Goal: Information Seeking & Learning: Check status

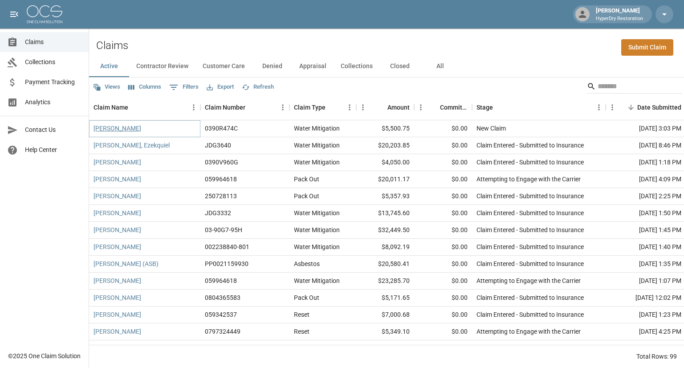
click at [125, 128] on link "[PERSON_NAME]" at bounding box center [118, 128] width 48 height 9
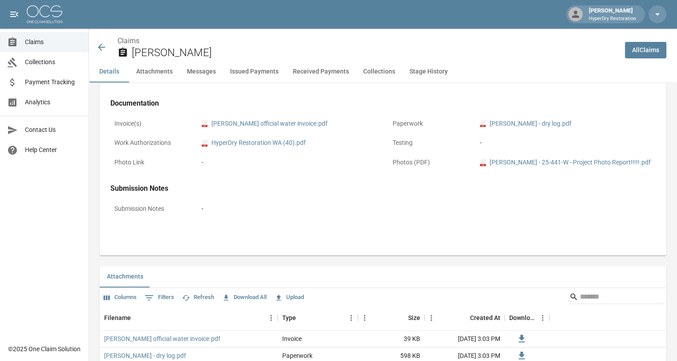
scroll to position [344, 0]
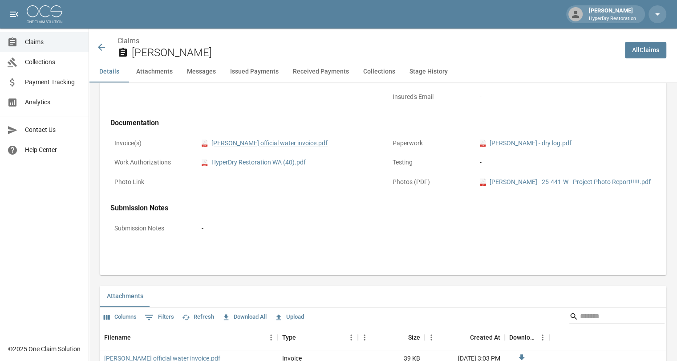
click at [297, 141] on link "pdf Rafael Salgado official water invoice.pdf" at bounding box center [265, 142] width 126 height 9
click at [514, 143] on link "pdf Rafael Salgado - dry log.pdf" at bounding box center [526, 142] width 92 height 9
click at [288, 162] on link "pdf HyperDry Restoration WA (40).pdf" at bounding box center [254, 162] width 104 height 9
click at [552, 180] on link "pdf Rafael Salgado - 25-441-W - Project Photo Report!!!!!.pdf" at bounding box center [565, 181] width 171 height 9
click at [106, 47] on icon at bounding box center [101, 47] width 11 height 11
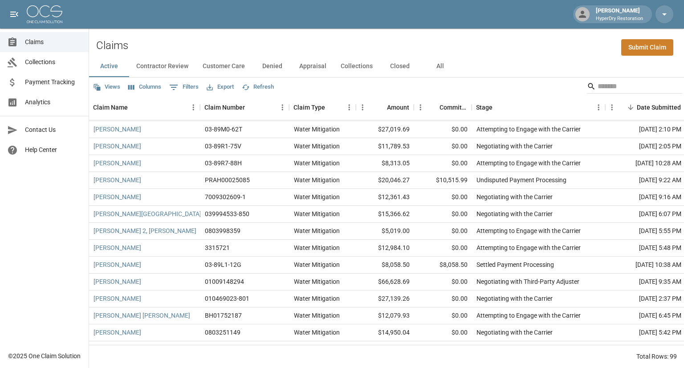
scroll to position [863, 0]
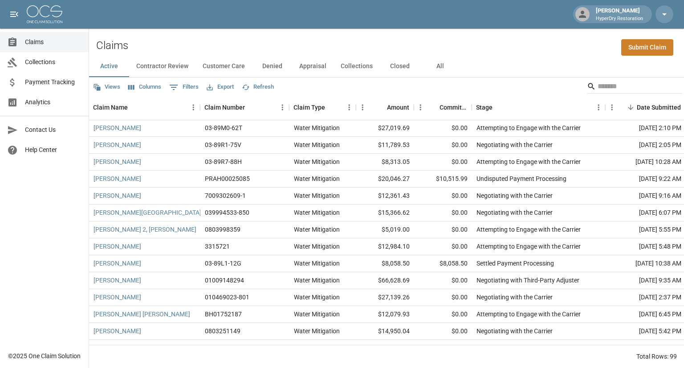
click at [48, 60] on span "Collections" at bounding box center [53, 61] width 57 height 9
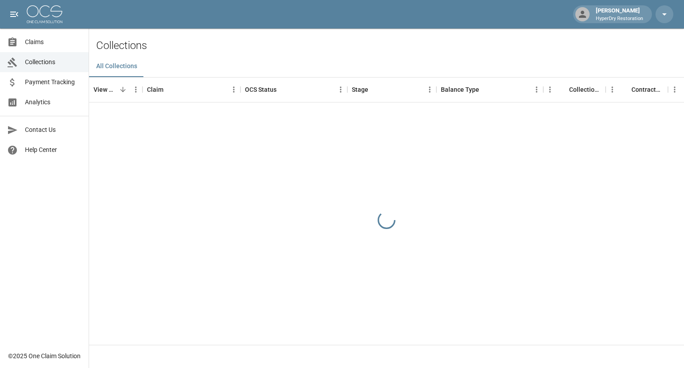
click at [59, 85] on span "Payment Tracking" at bounding box center [53, 81] width 57 height 9
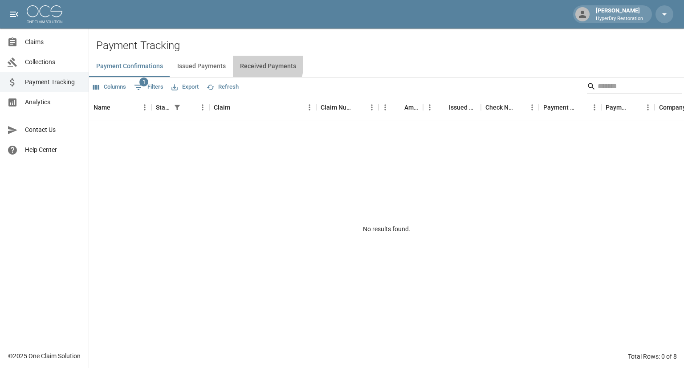
click at [261, 65] on button "Received Payments" at bounding box center [268, 66] width 70 height 21
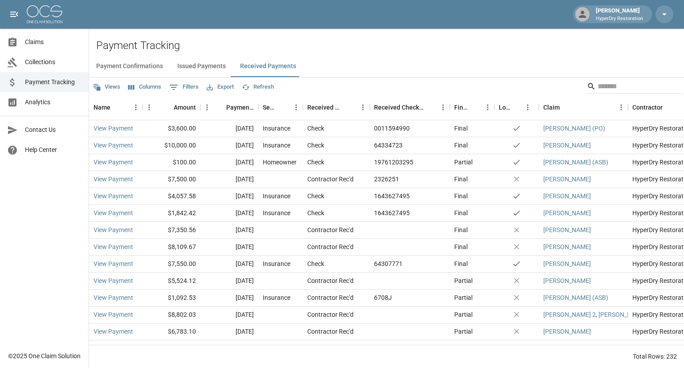
click at [33, 39] on span "Claims" at bounding box center [53, 41] width 57 height 9
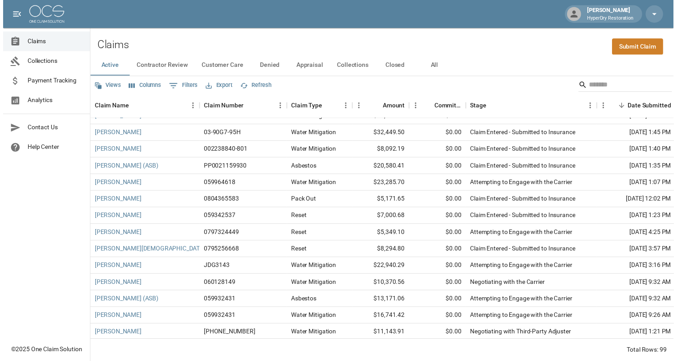
scroll to position [96, 0]
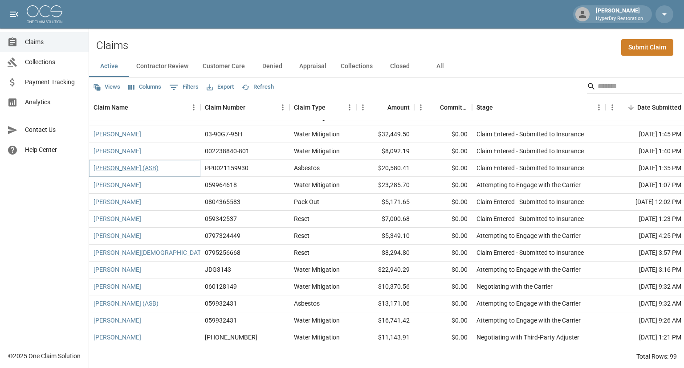
click at [126, 168] on link "[PERSON_NAME] (ASB)" at bounding box center [126, 167] width 65 height 9
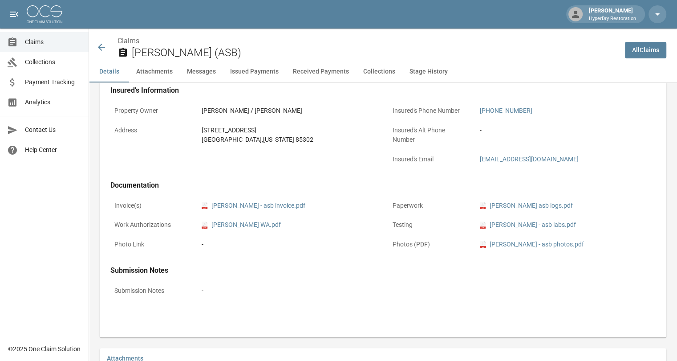
scroll to position [281, 1]
click at [257, 205] on link "pdf [PERSON_NAME] - asb invoice.pdf" at bounding box center [254, 205] width 104 height 9
click at [99, 53] on div "Claims [PERSON_NAME] (ASB)" at bounding box center [357, 48] width 522 height 24
click at [99, 49] on icon at bounding box center [101, 47] width 7 height 7
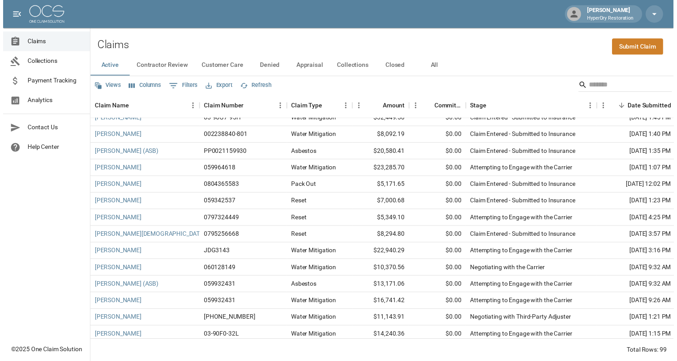
scroll to position [110, 0]
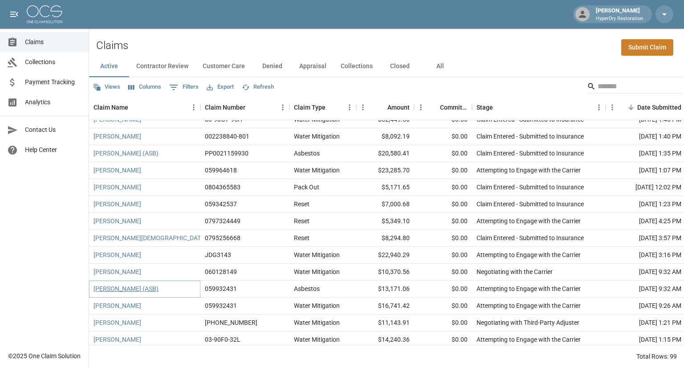
click at [140, 288] on link "[PERSON_NAME] (ASB)" at bounding box center [126, 288] width 65 height 9
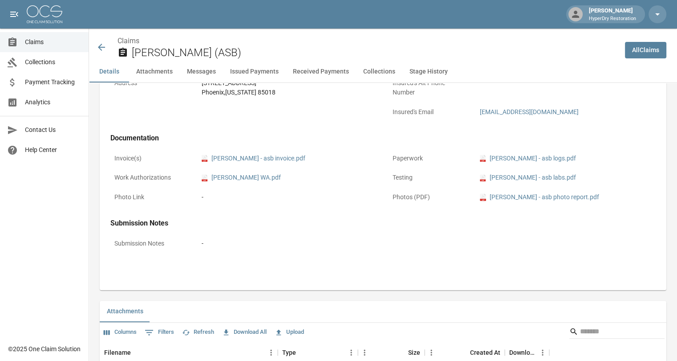
scroll to position [326, 0]
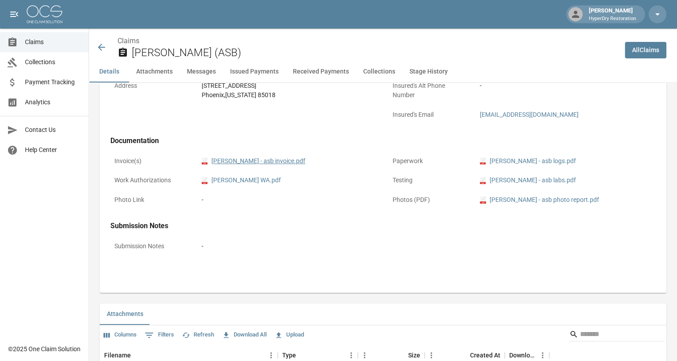
click at [249, 159] on link "pdf [PERSON_NAME] - asb invoice.pdf" at bounding box center [254, 160] width 104 height 9
click at [102, 46] on icon at bounding box center [101, 47] width 11 height 11
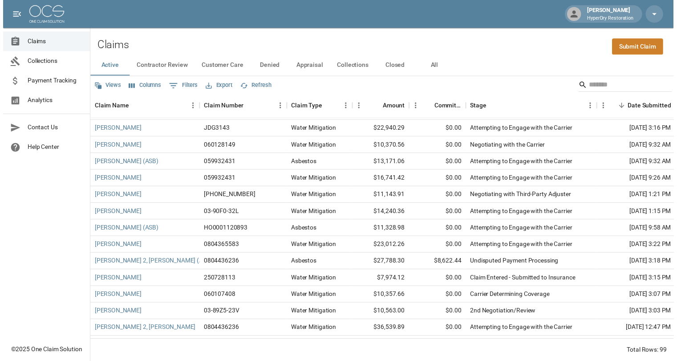
scroll to position [238, 0]
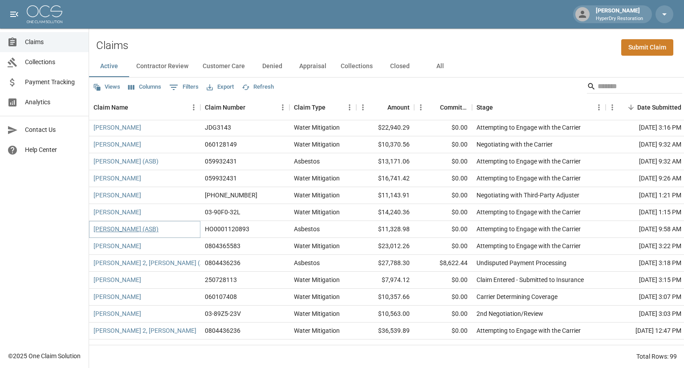
click at [140, 228] on link "[PERSON_NAME] (ASB)" at bounding box center [126, 228] width 65 height 9
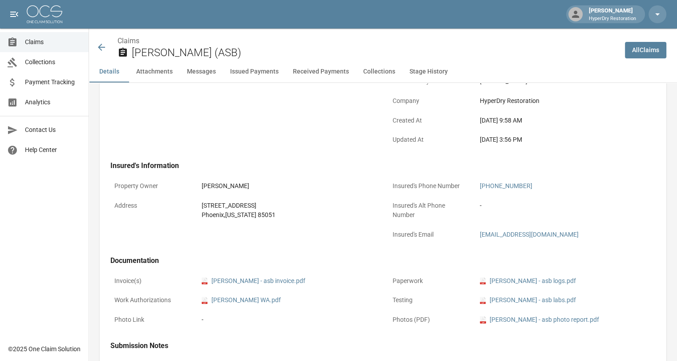
scroll to position [206, 0]
click at [246, 282] on link "pdf [PERSON_NAME] - asb invoice.pdf" at bounding box center [254, 281] width 104 height 9
click at [102, 45] on icon at bounding box center [101, 47] width 11 height 11
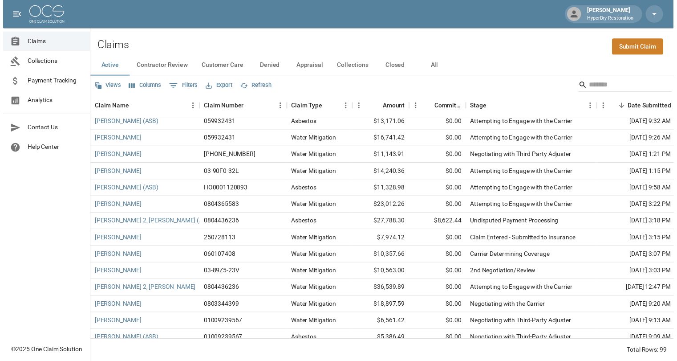
scroll to position [276, 0]
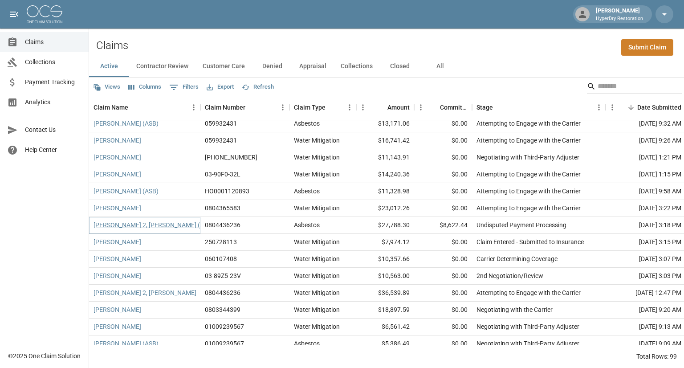
click at [152, 226] on link "[PERSON_NAME] 2, [PERSON_NAME] (ASB)" at bounding box center [154, 224] width 120 height 9
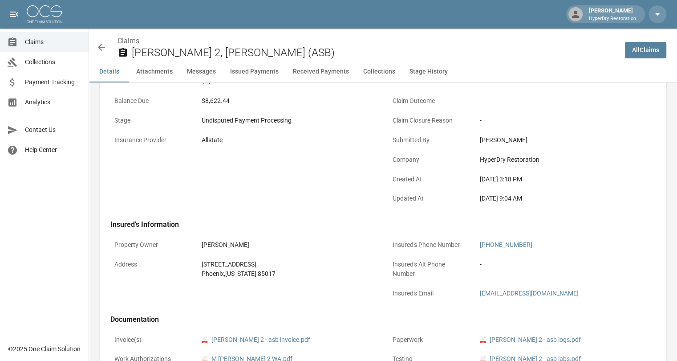
scroll to position [222, 0]
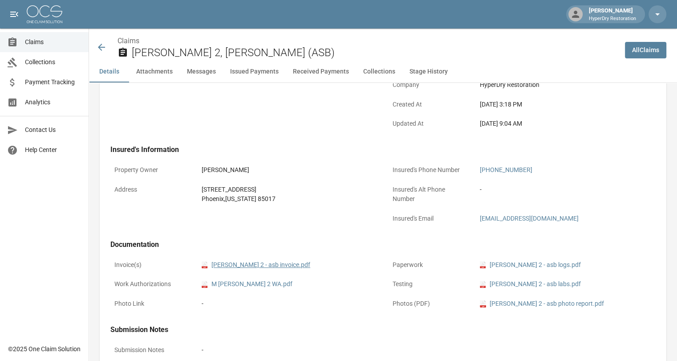
click at [252, 268] on link "pdf [PERSON_NAME] 2 - asb invoice.pdf" at bounding box center [256, 264] width 109 height 9
